Goal: Communication & Community: Answer question/provide support

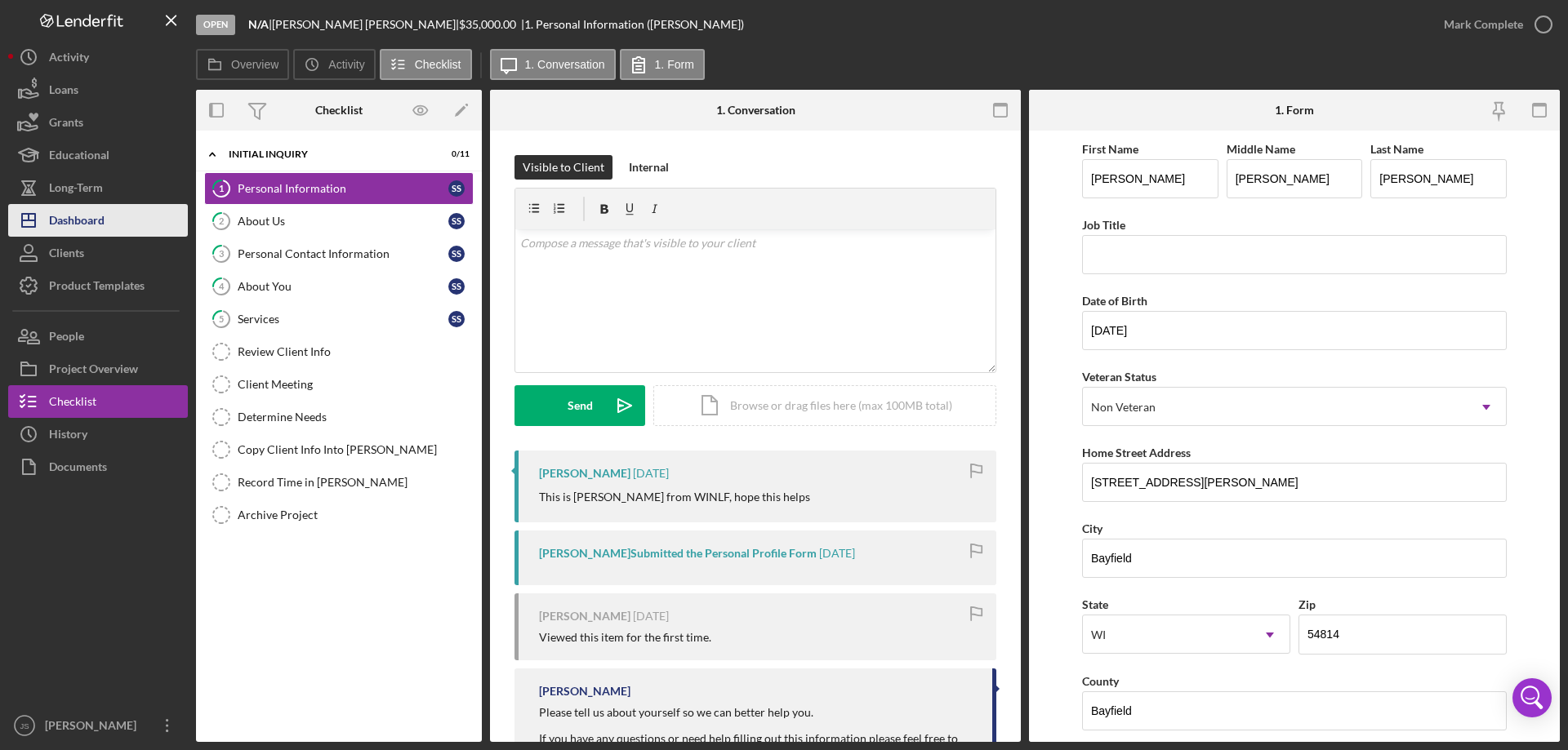
click at [78, 223] on div "Dashboard" at bounding box center [77, 222] width 56 height 37
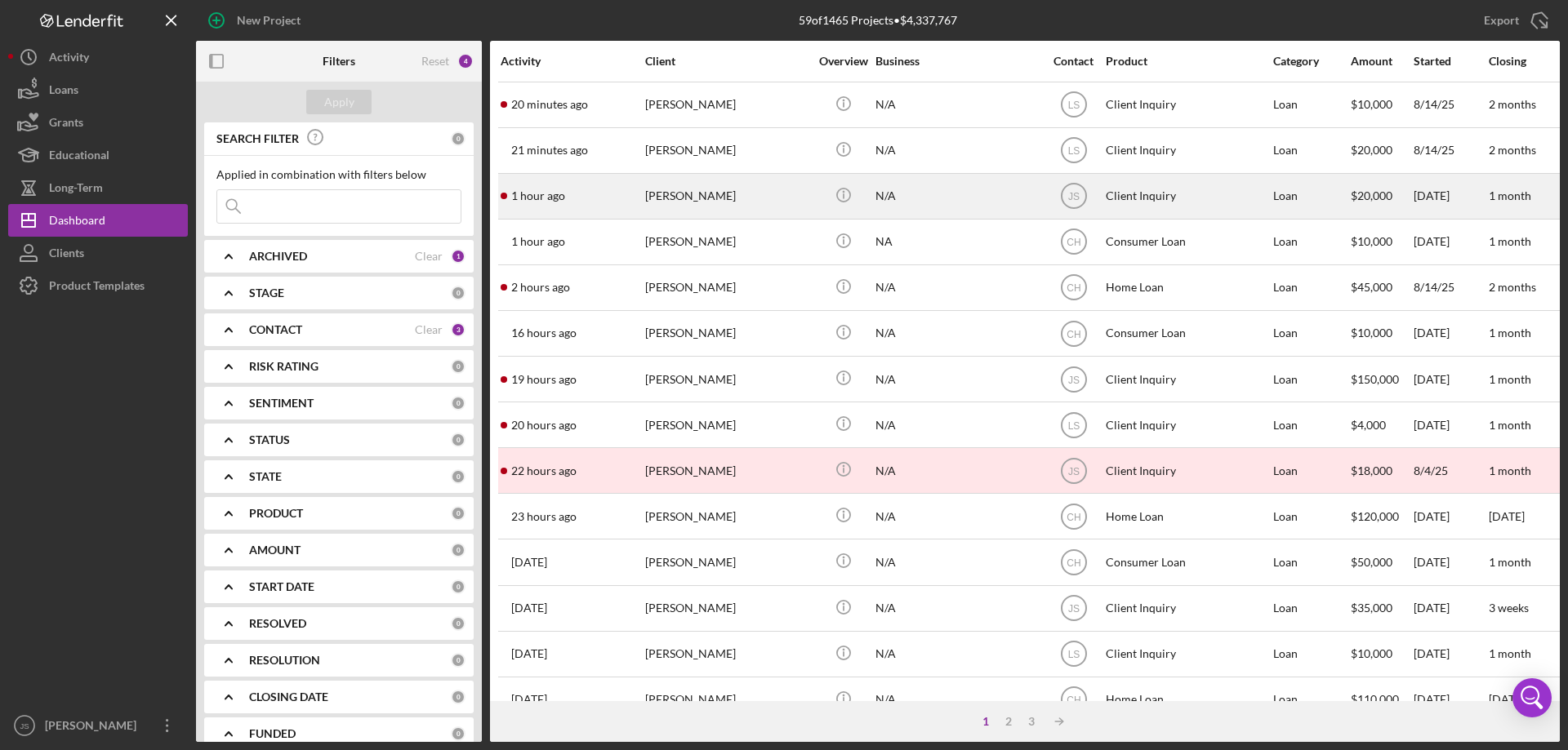
click at [587, 193] on div "1 hour ago [PERSON_NAME]" at bounding box center [571, 196] width 143 height 44
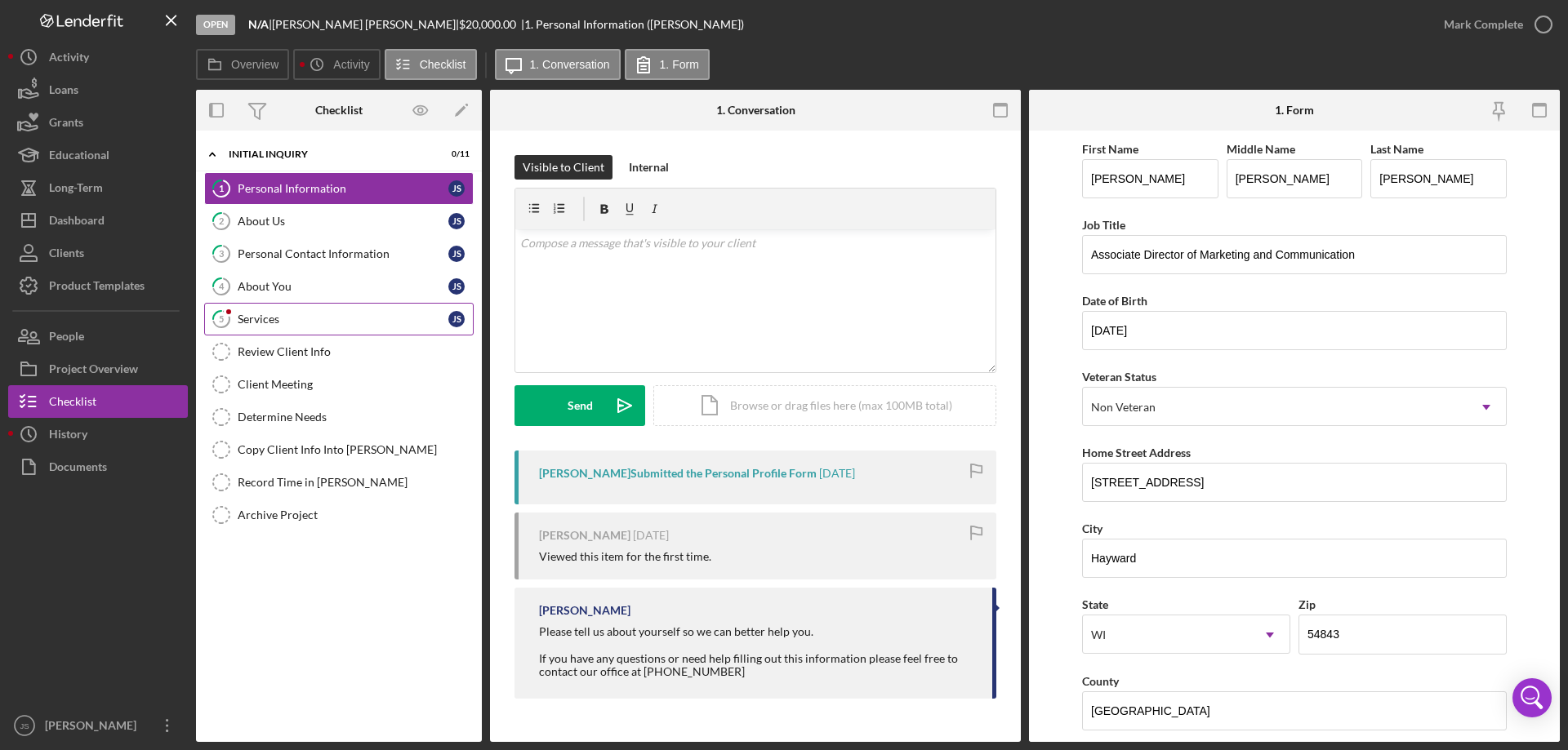
click at [293, 311] on link "5 Services J S" at bounding box center [338, 319] width 269 height 32
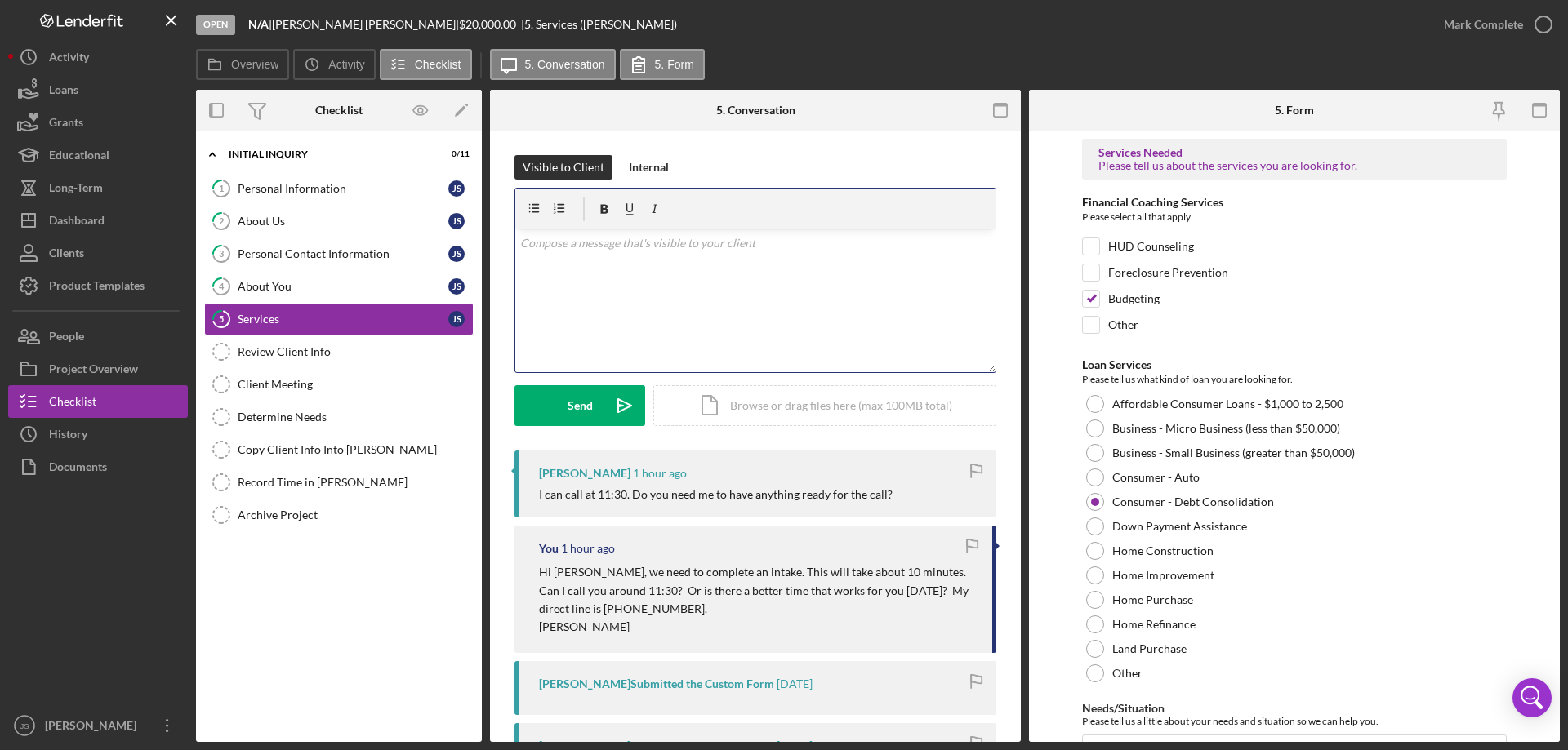
click at [742, 304] on div "v Color teal Color pink Remove color Add row above Add row below Add column bef…" at bounding box center [755, 300] width 480 height 143
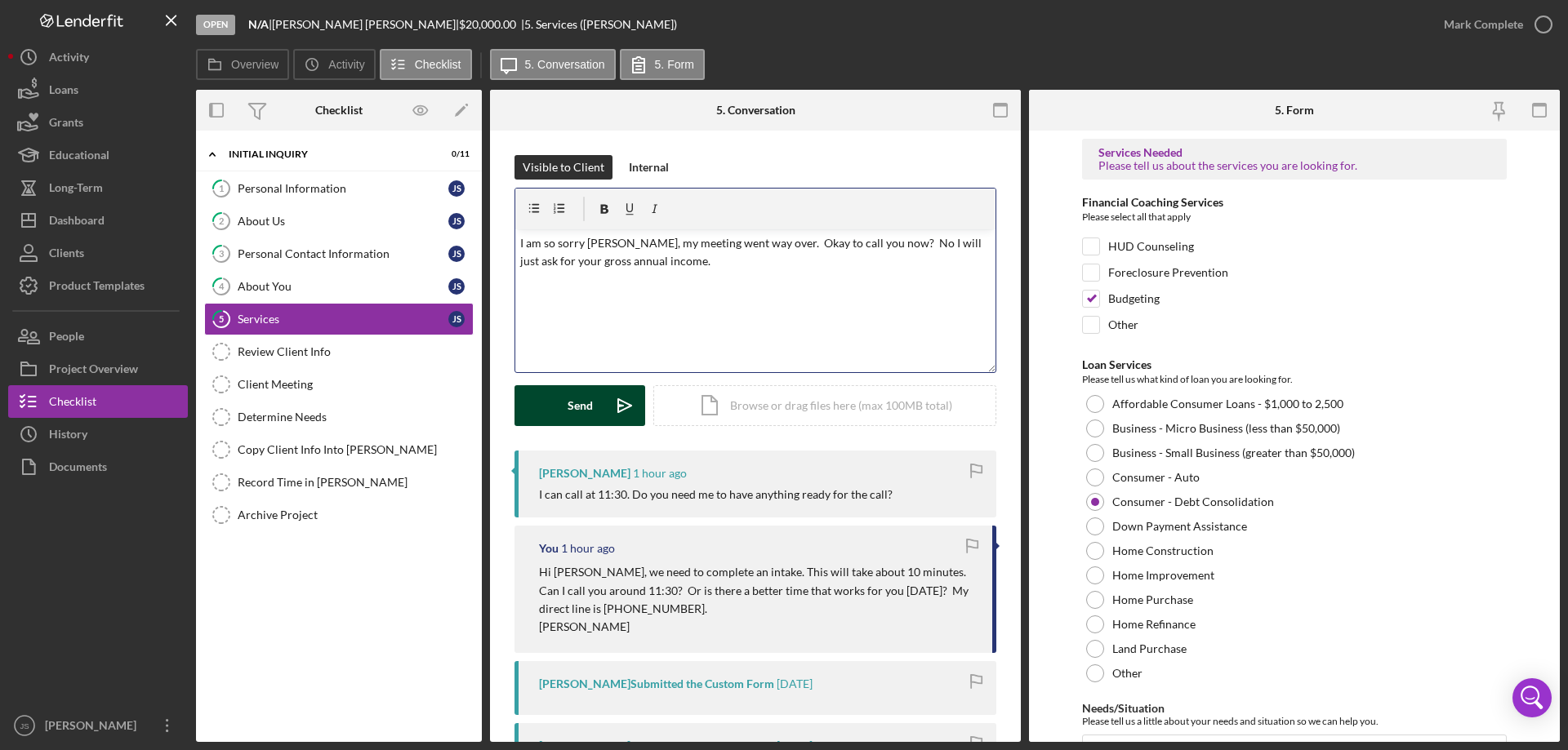
click at [584, 411] on div "Send" at bounding box center [580, 405] width 26 height 41
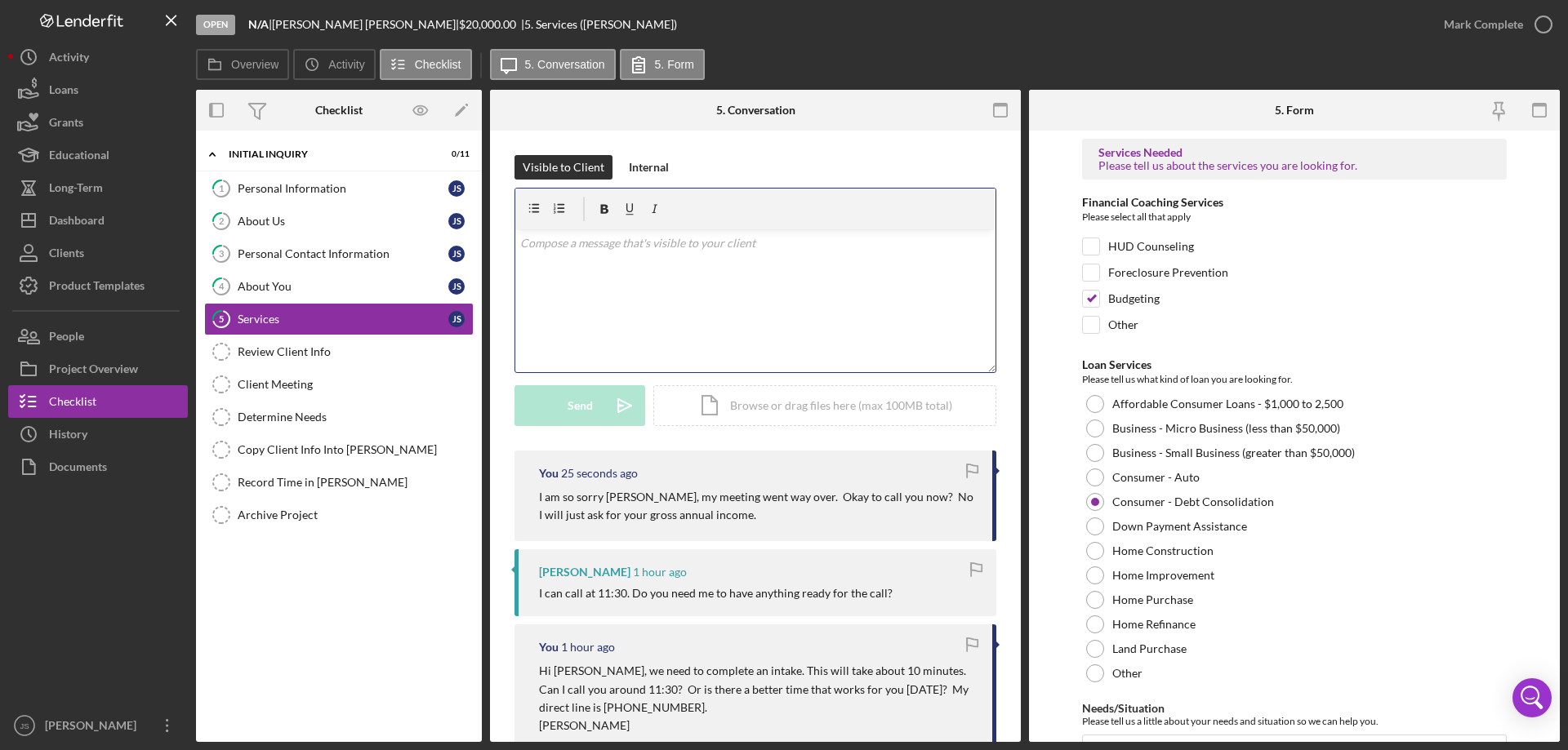
click at [545, 249] on p at bounding box center [755, 242] width 471 height 18
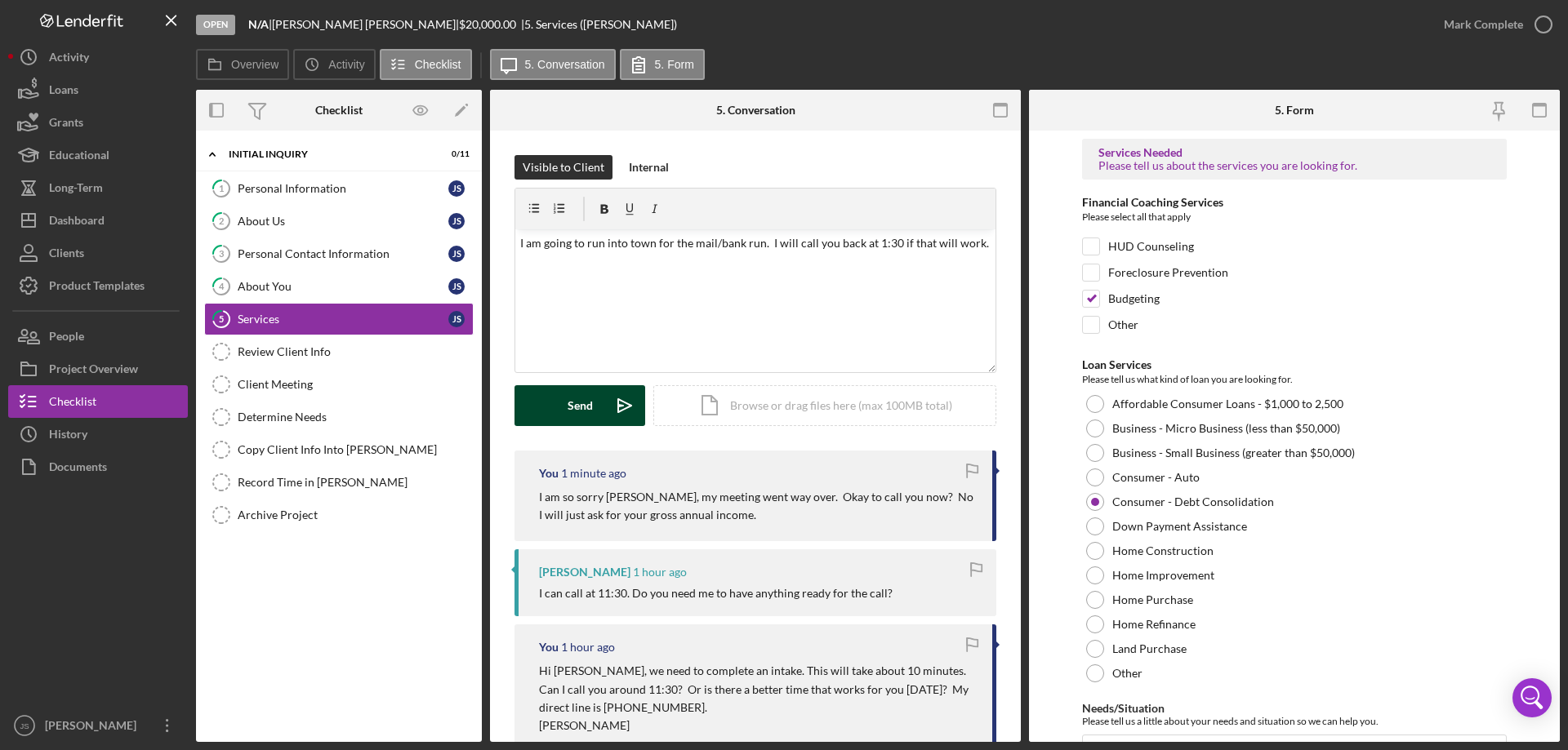
click at [562, 403] on button "Send Icon/icon-invite-send" at bounding box center [580, 405] width 131 height 41
